Goal: Information Seeking & Learning: Learn about a topic

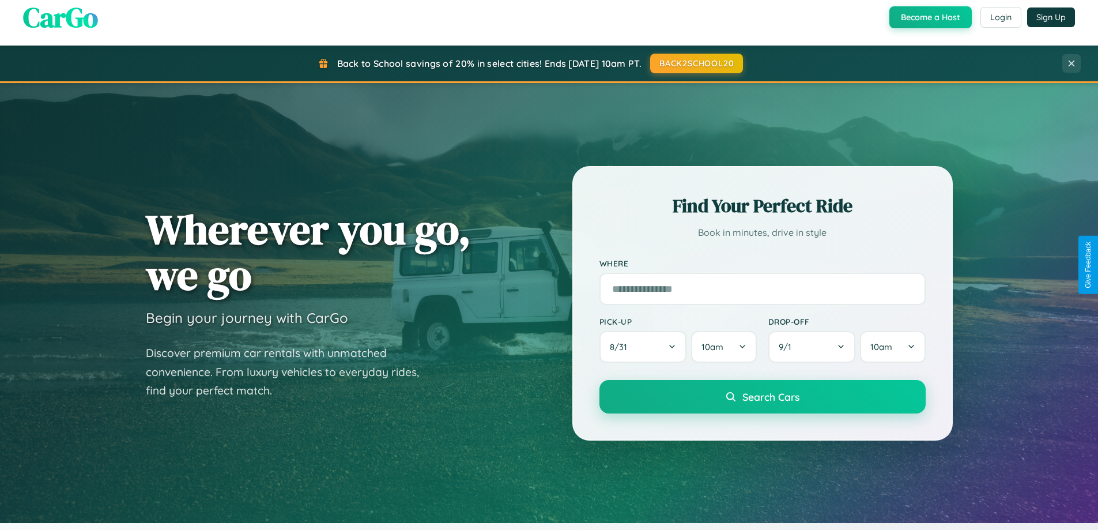
scroll to position [497, 0]
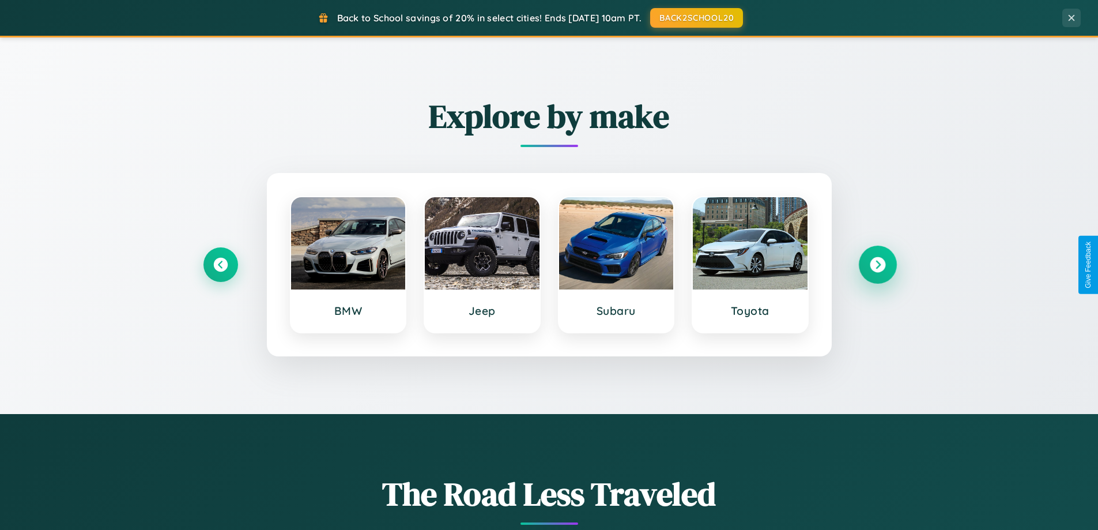
click at [878, 265] on icon at bounding box center [878, 265] width 16 height 16
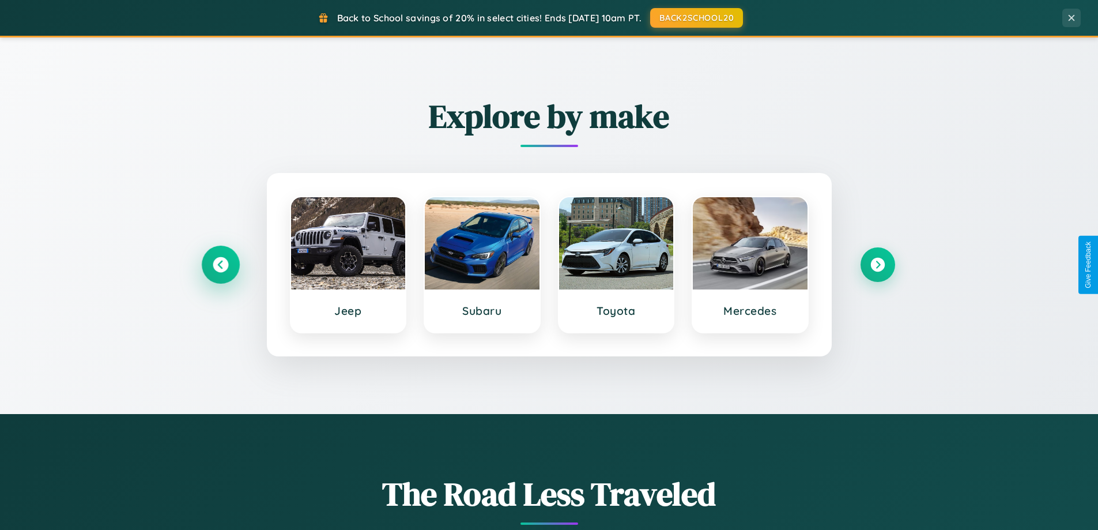
click at [220, 265] on icon at bounding box center [221, 265] width 16 height 16
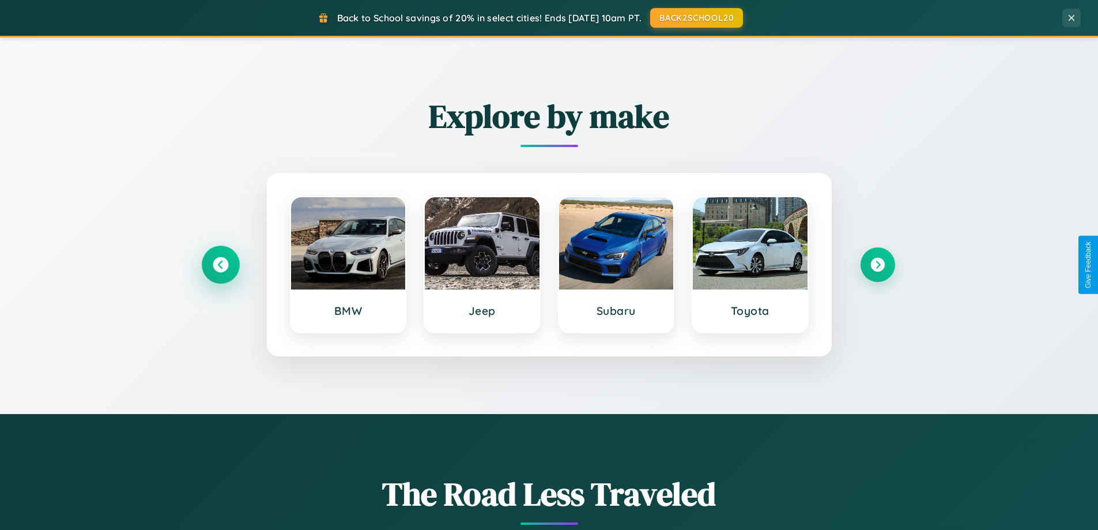
click at [220, 265] on icon at bounding box center [221, 265] width 16 height 16
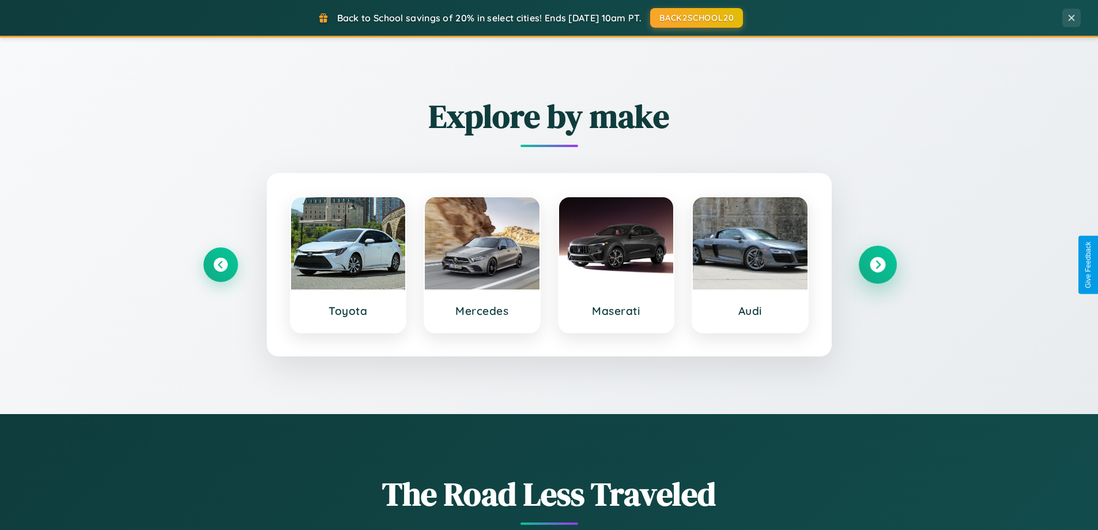
click at [878, 265] on icon at bounding box center [878, 265] width 16 height 16
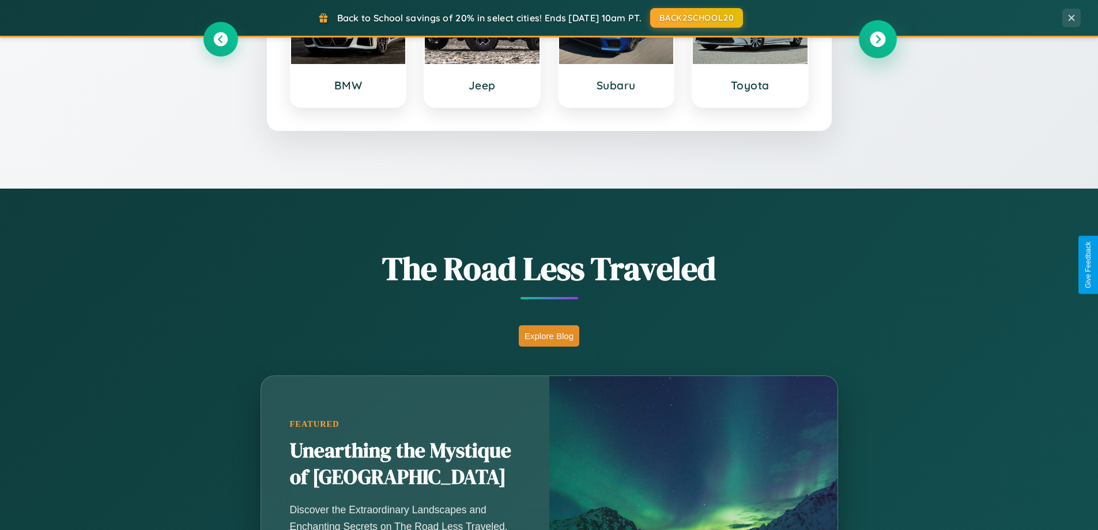
scroll to position [793, 0]
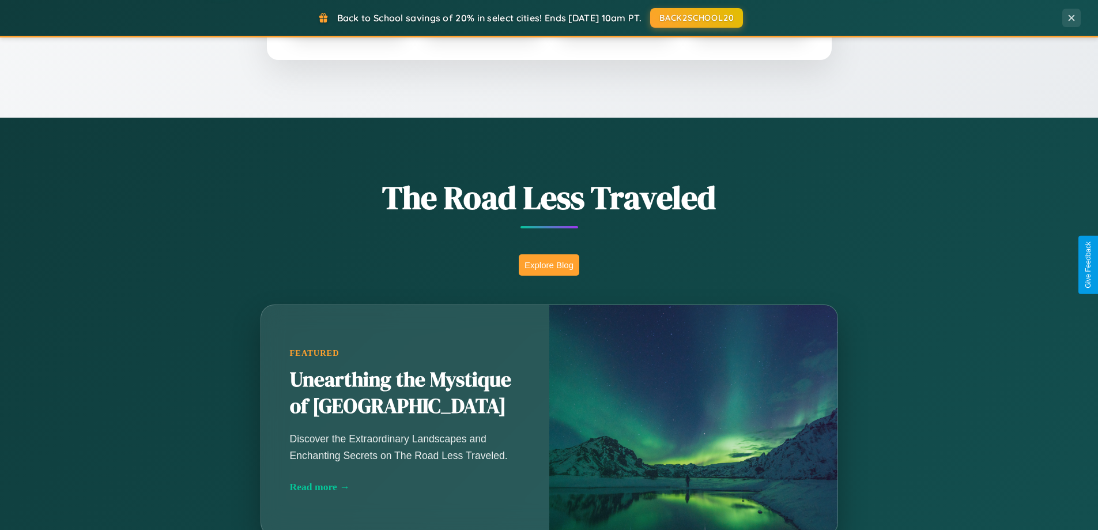
click at [549, 265] on button "Explore Blog" at bounding box center [549, 264] width 61 height 21
